Goal: Information Seeking & Learning: Learn about a topic

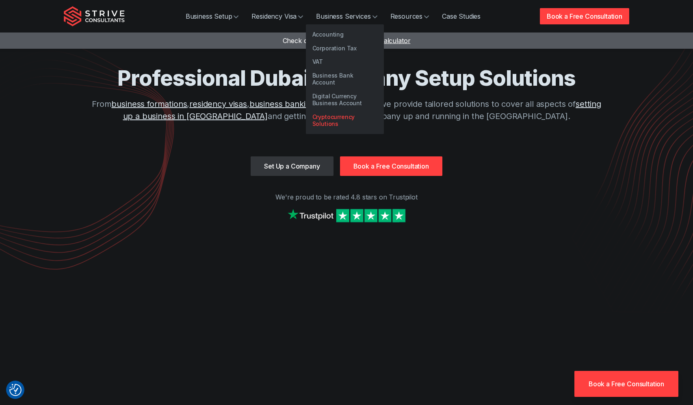
click at [334, 112] on link "Cryptocurrency Solutions" at bounding box center [345, 120] width 78 height 21
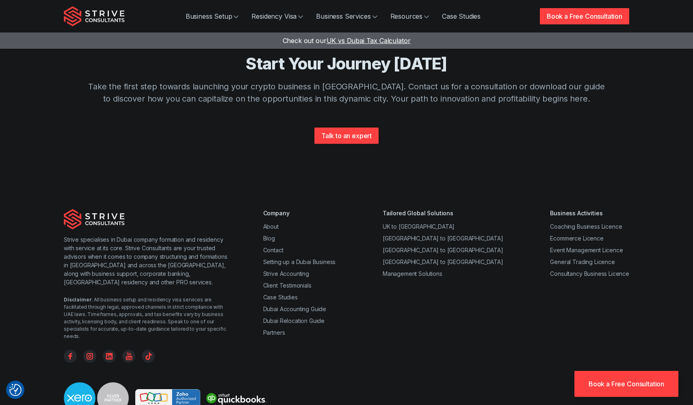
scroll to position [1129, 0]
click at [309, 305] on link "Dubai Accounting Guide" at bounding box center [294, 308] width 63 height 7
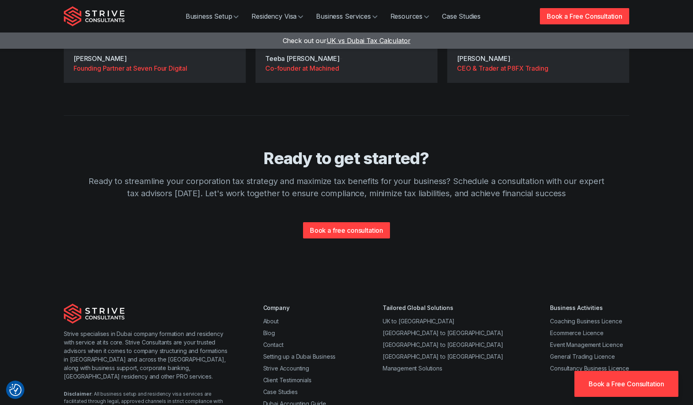
scroll to position [1988, 0]
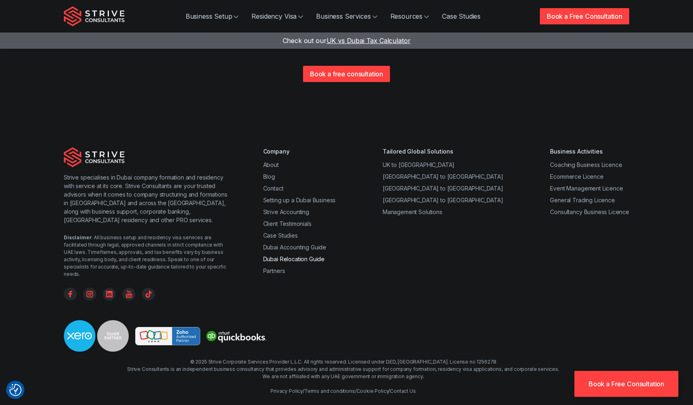
click at [310, 258] on link "Dubai Relocation Guide" at bounding box center [293, 258] width 61 height 7
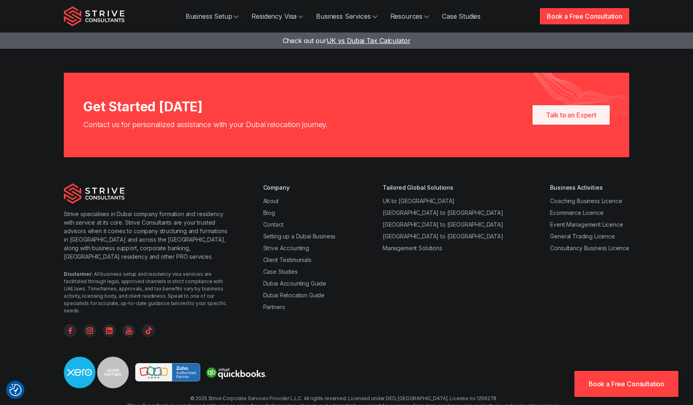
scroll to position [791, 0]
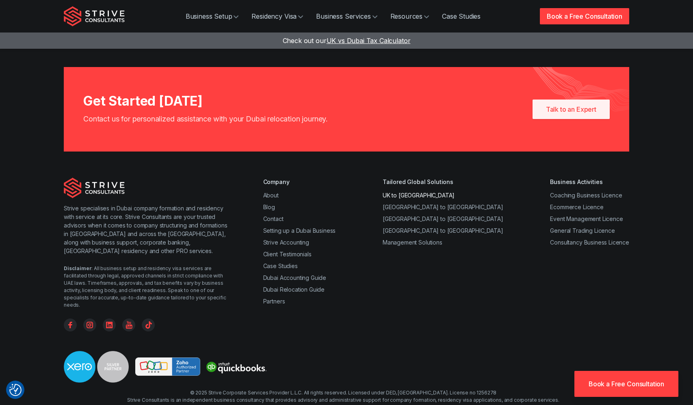
click at [426, 192] on link "UK to [GEOGRAPHIC_DATA]" at bounding box center [419, 195] width 72 height 7
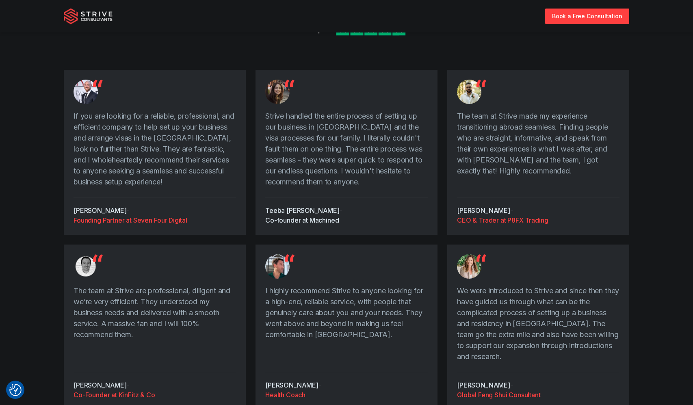
scroll to position [1052, 0]
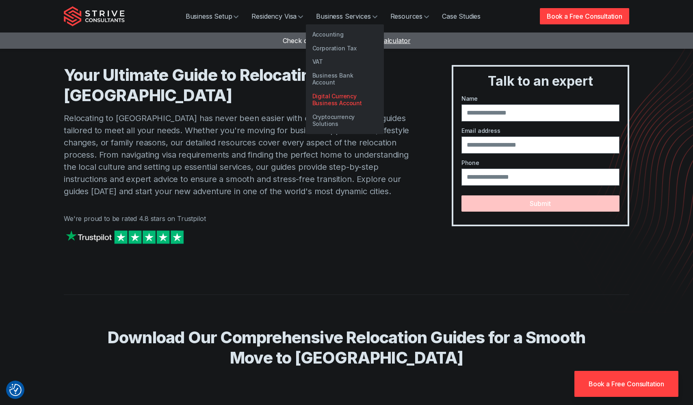
click at [341, 93] on link "Digital Currency Business Account" at bounding box center [345, 99] width 78 height 21
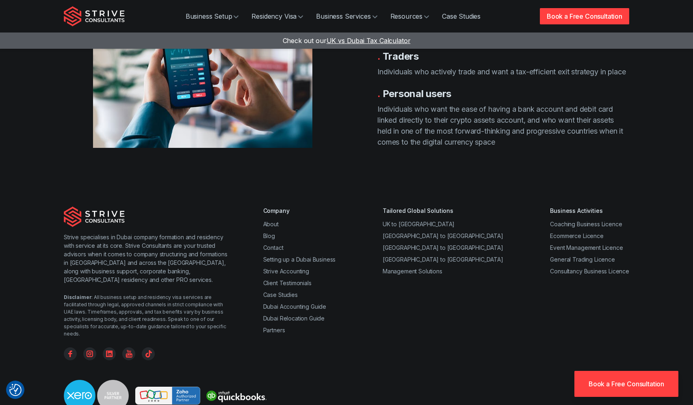
scroll to position [623, 0]
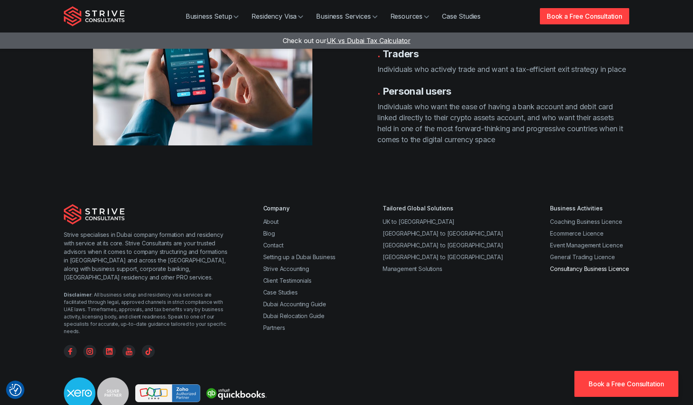
click at [610, 265] on link "Consultancy Business Licence" at bounding box center [589, 268] width 79 height 7
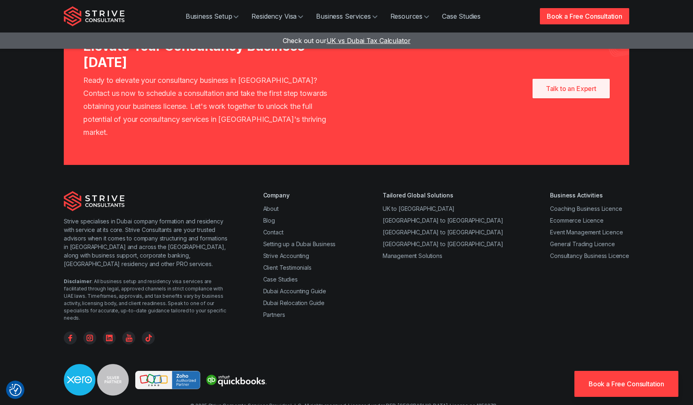
scroll to position [1359, 0]
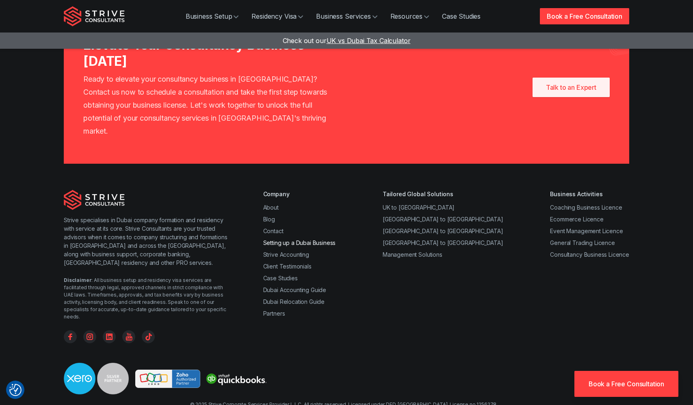
click at [320, 239] on link "Setting up a Dubai Business" at bounding box center [299, 242] width 73 height 7
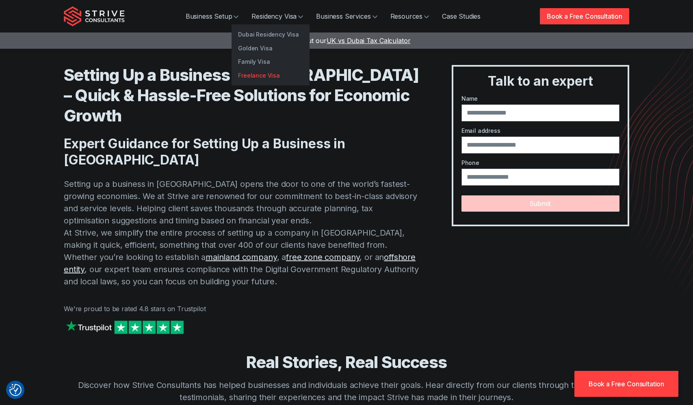
click at [272, 74] on link "Freelance Visa" at bounding box center [270, 76] width 78 height 14
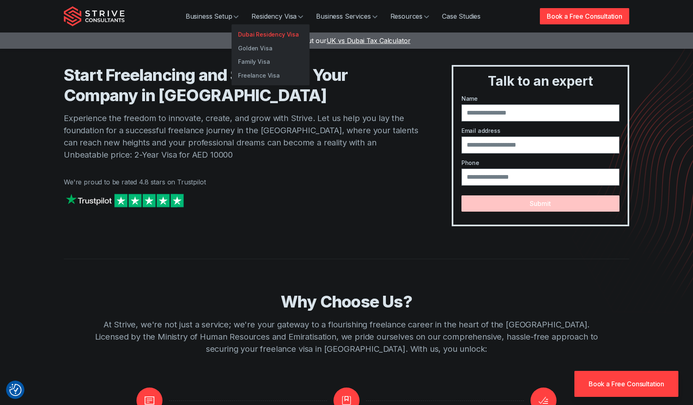
click at [286, 35] on link "Dubai Residency Visa" at bounding box center [270, 35] width 78 height 14
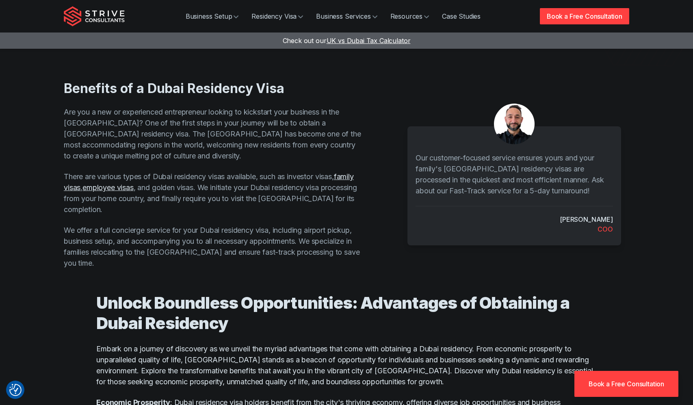
scroll to position [248, 0]
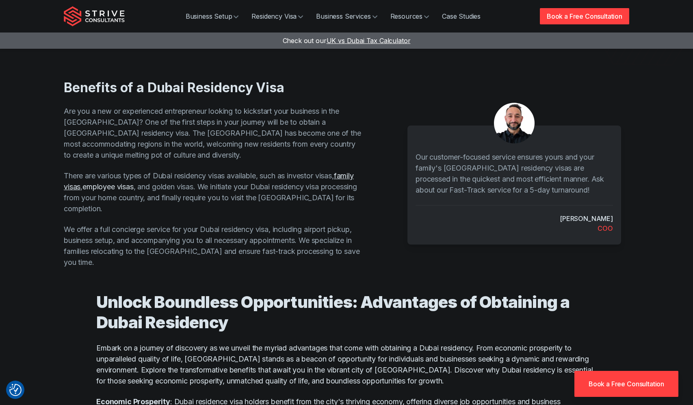
click at [134, 182] on link "employee visas" at bounding box center [107, 186] width 51 height 9
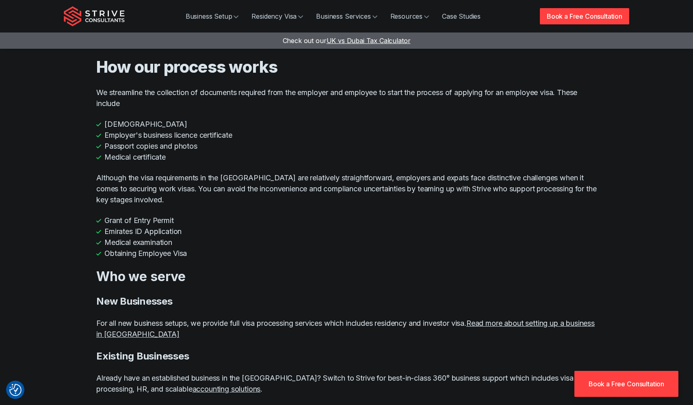
scroll to position [406, 0]
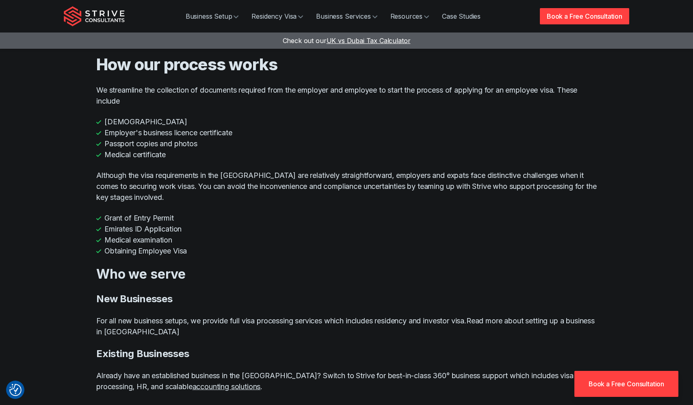
click at [528, 321] on link "Read more about setting up a business in [GEOGRAPHIC_DATA]" at bounding box center [345, 325] width 498 height 19
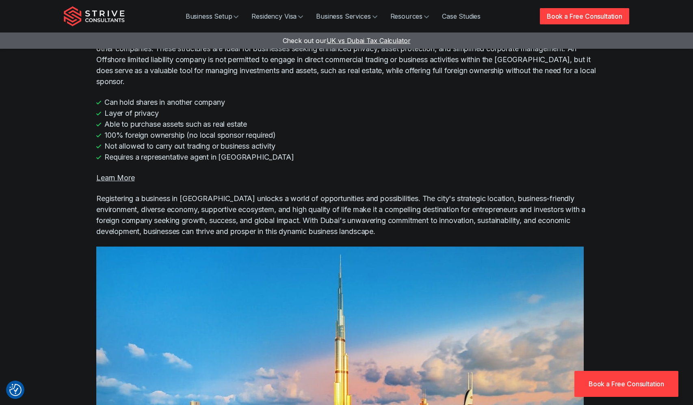
scroll to position [1852, 0]
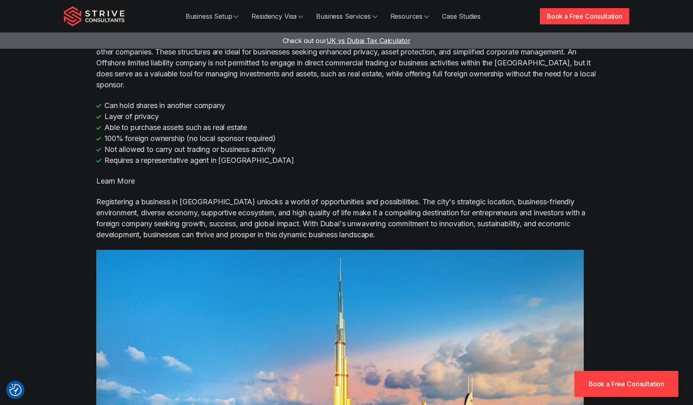
click at [111, 177] on link "Learn More" at bounding box center [115, 181] width 38 height 9
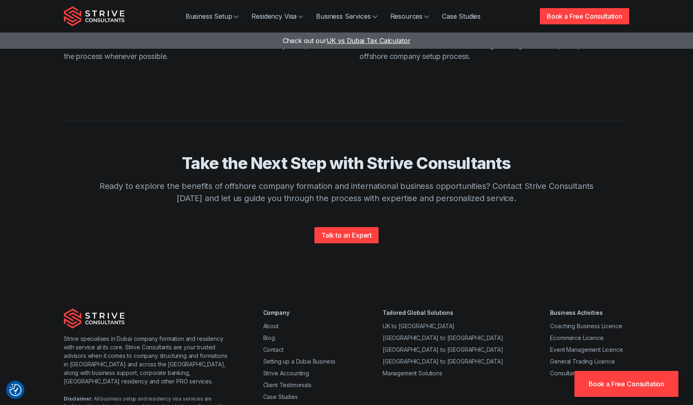
scroll to position [2102, 0]
